Goal: Transaction & Acquisition: Purchase product/service

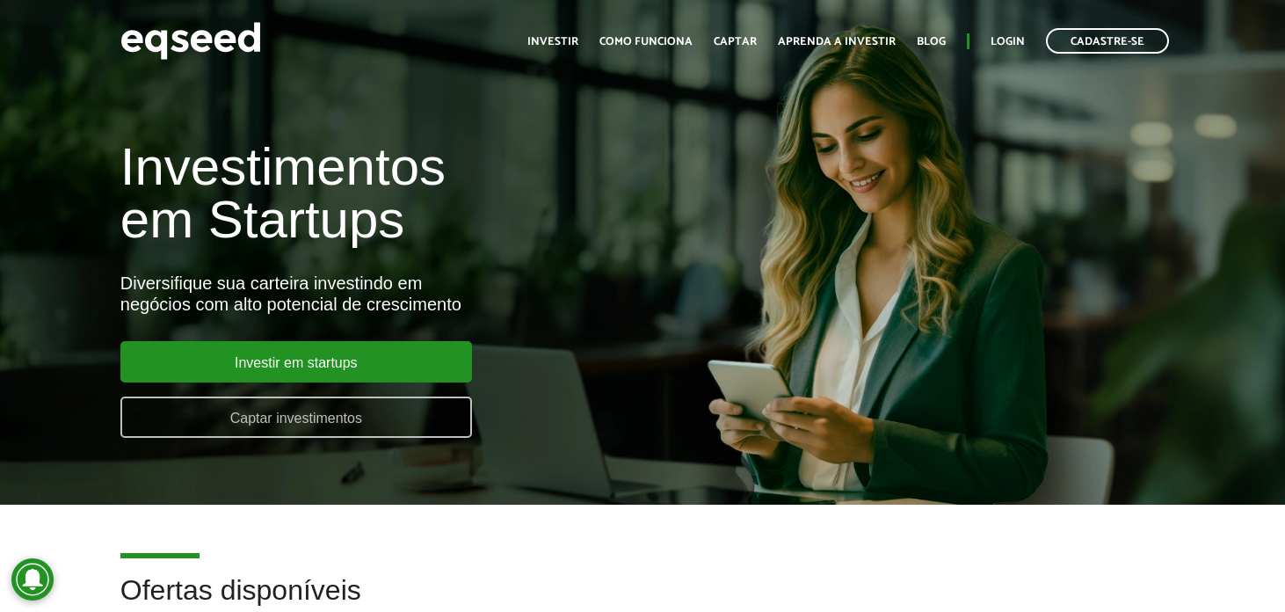
click at [329, 418] on link "Captar investimentos" at bounding box center [295, 416] width 351 height 41
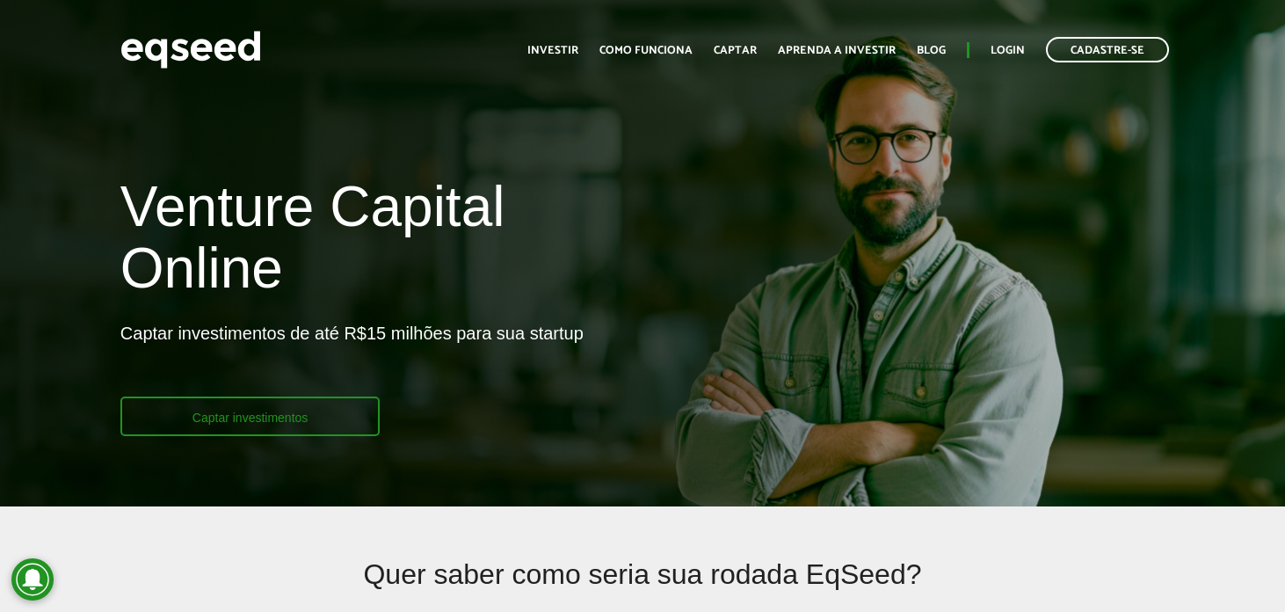
click at [295, 396] on link "Captar investimentos" at bounding box center [250, 416] width 260 height 40
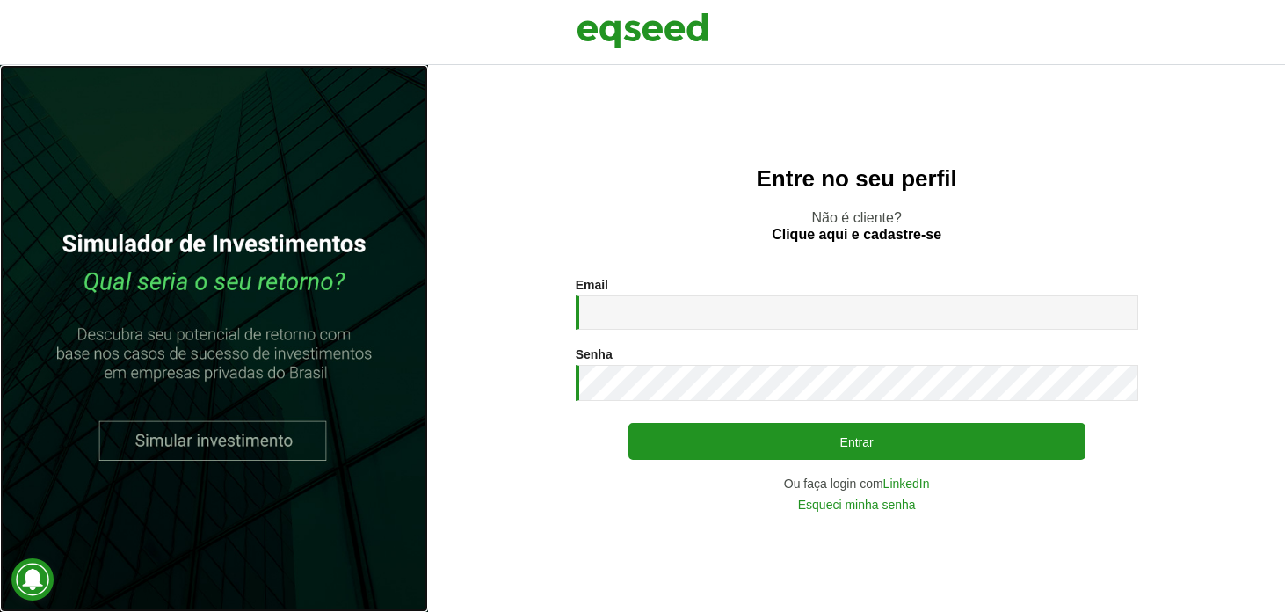
click at [287, 430] on link at bounding box center [214, 338] width 428 height 547
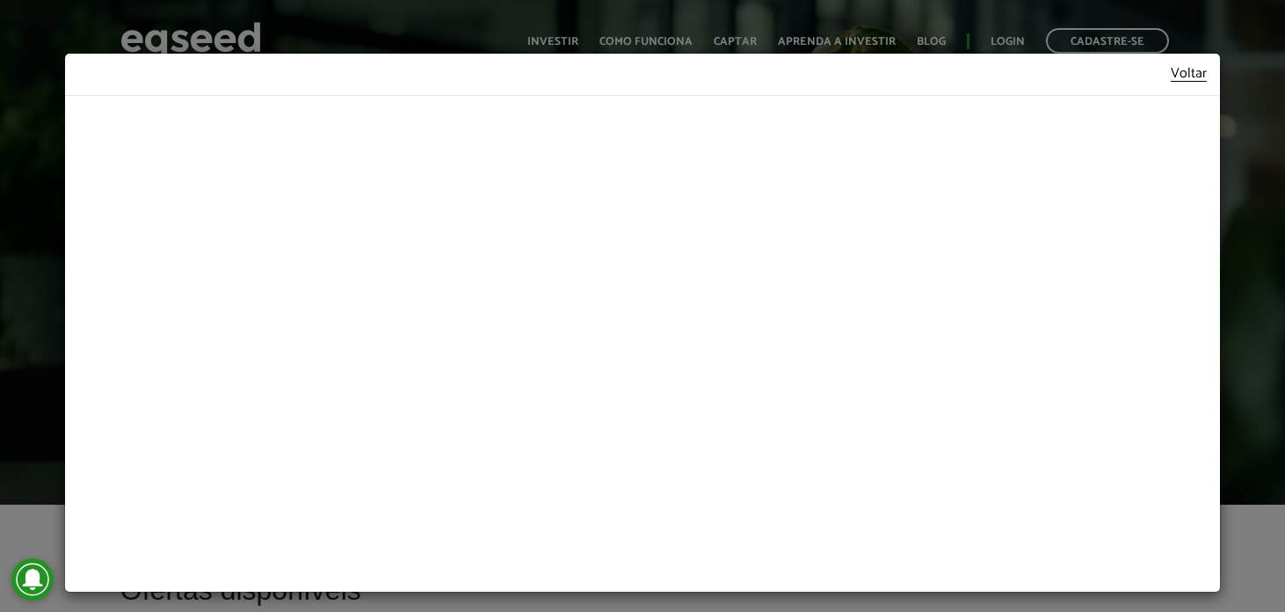
click at [298, 29] on div "Voltar" at bounding box center [642, 306] width 1285 height 612
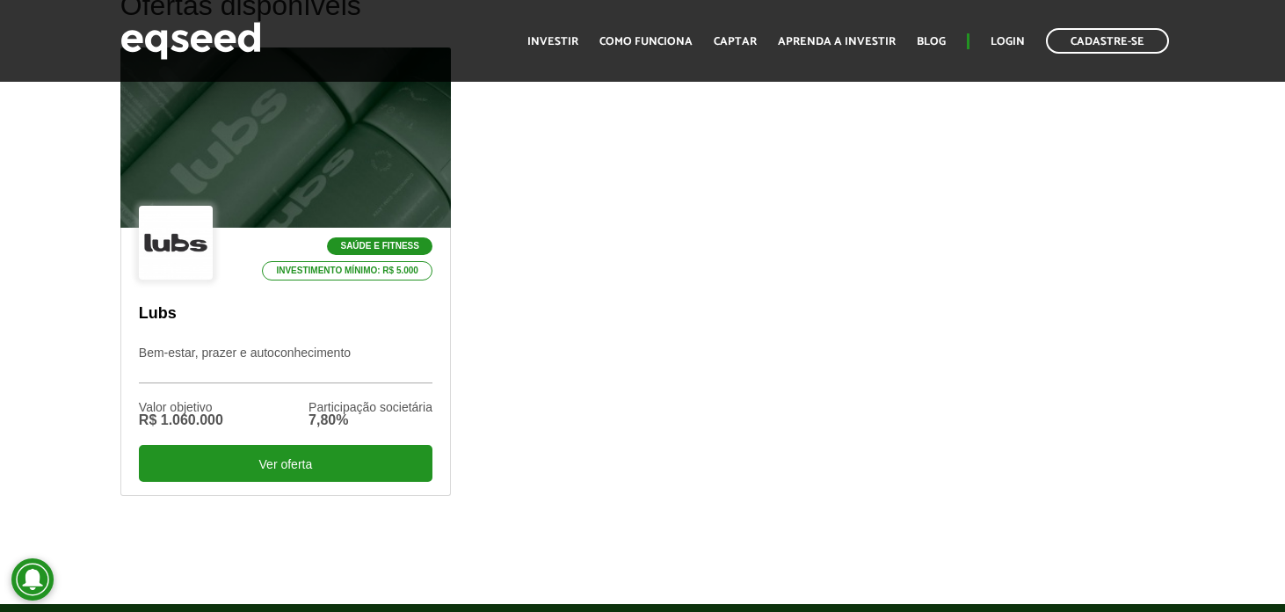
scroll to position [572, 0]
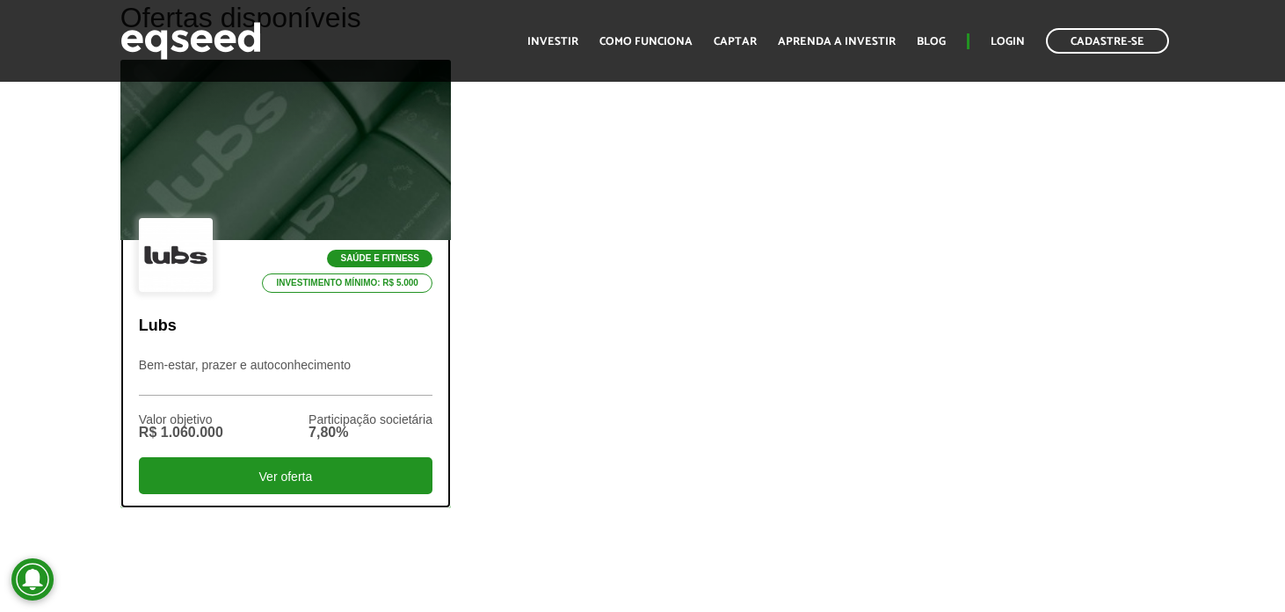
click at [286, 351] on div "Saúde e Fitness Investimento mínimo: R$ 5.000 Lubs Bem-estar, prazer e autoconh…" at bounding box center [285, 373] width 329 height 266
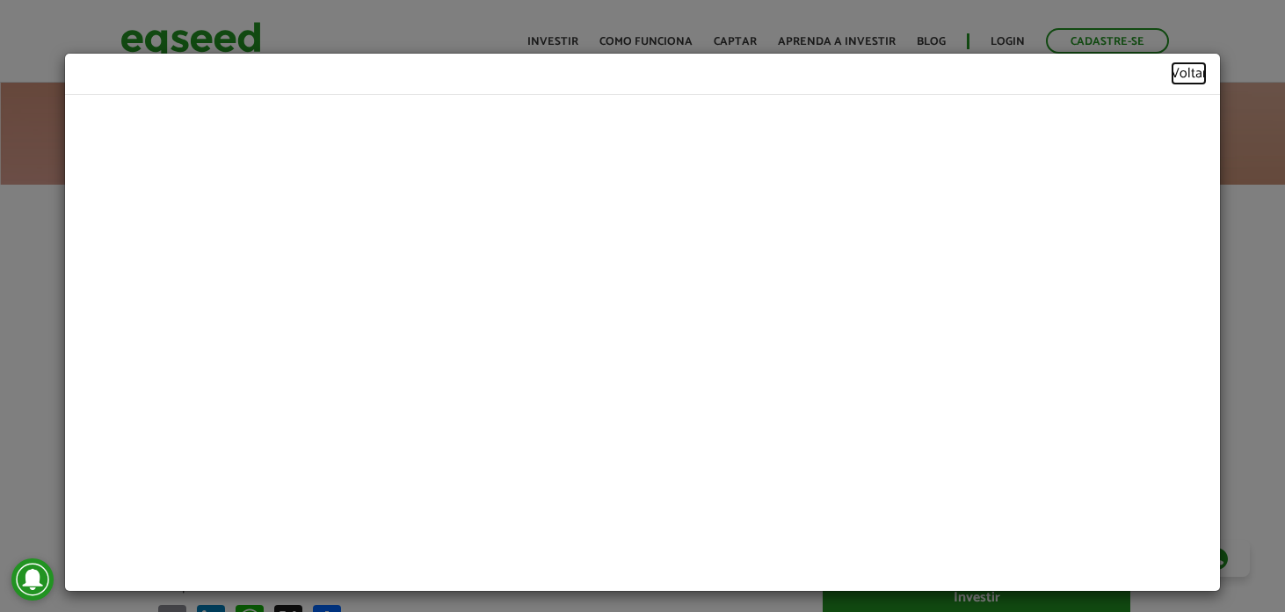
click at [1199, 72] on link "Voltar" at bounding box center [1188, 74] width 36 height 14
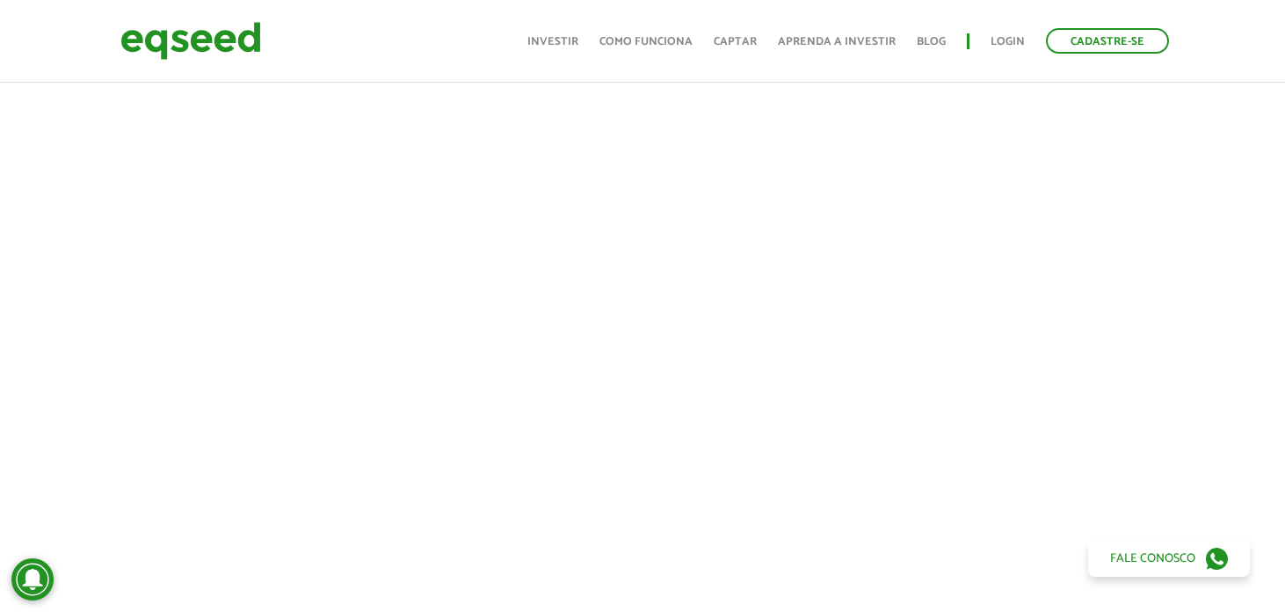
scroll to position [0, 11]
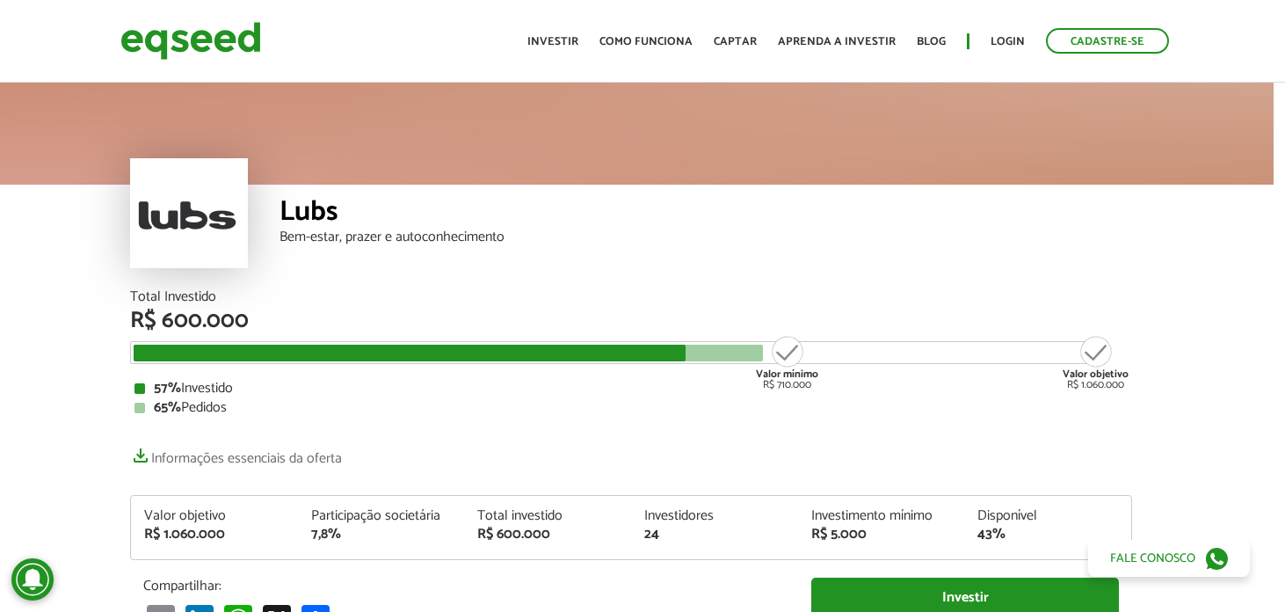
click at [785, 349] on div "Valor mínimo R$ 710.000" at bounding box center [787, 362] width 66 height 56
